Goal: Navigation & Orientation: Find specific page/section

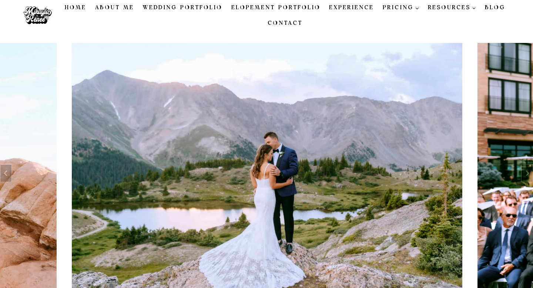
click at [125, 7] on link "About Me" at bounding box center [115, 8] width 48 height 16
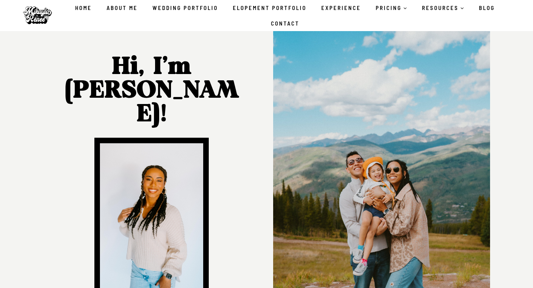
click at [204, 10] on link "Wedding Portfolio" at bounding box center [185, 8] width 80 height 16
